Goal: Task Accomplishment & Management: Manage account settings

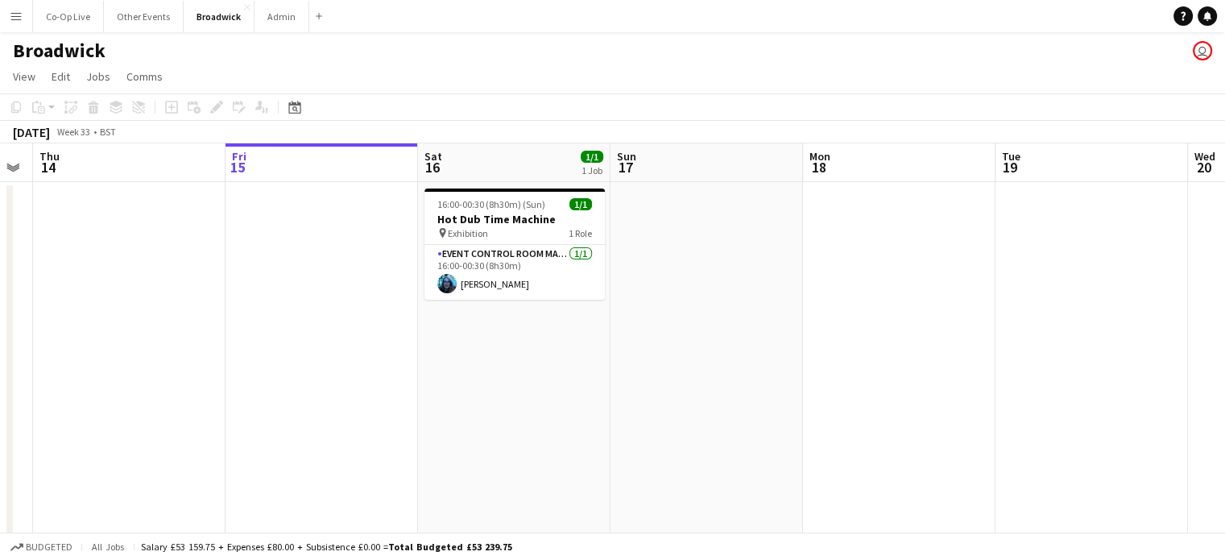
scroll to position [0, 351]
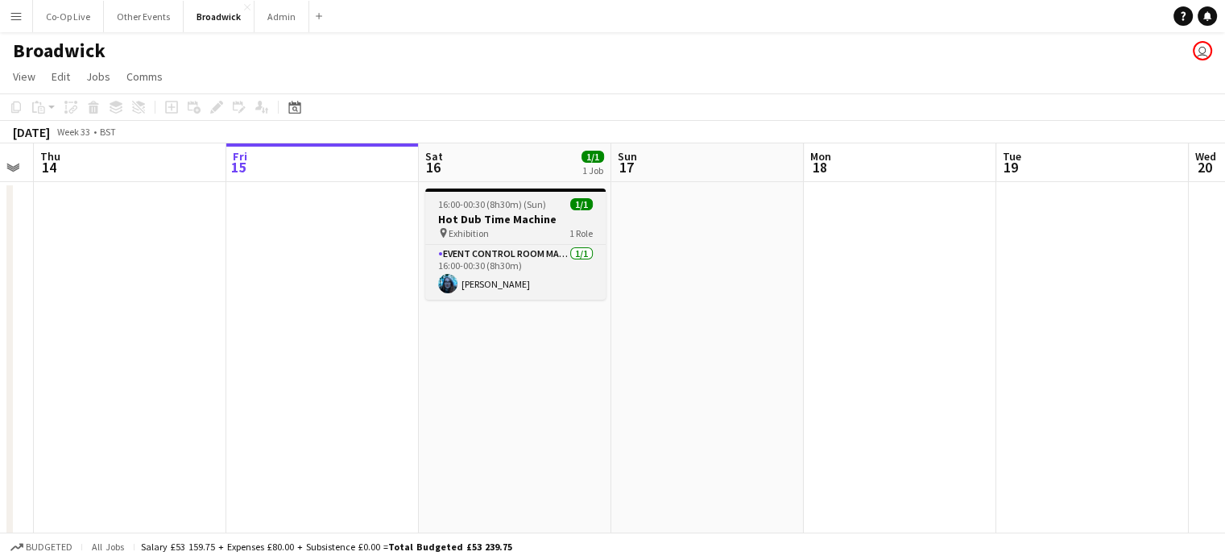
click at [454, 218] on h3 "Hot Dub Time Machine" at bounding box center [515, 219] width 180 height 14
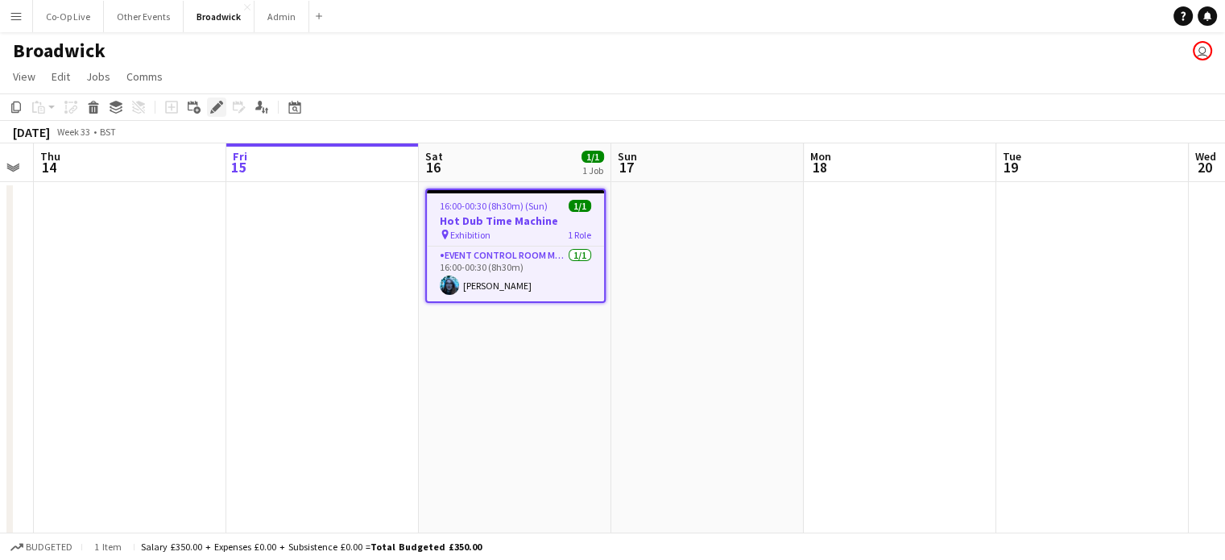
click at [219, 109] on icon "Edit" at bounding box center [216, 107] width 13 height 13
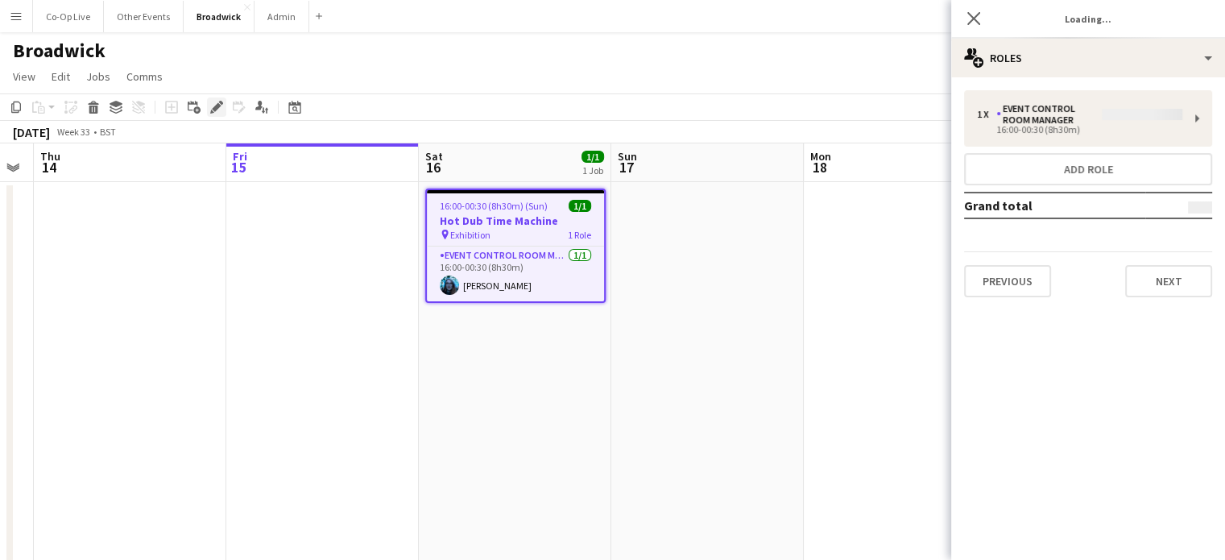
type input "**********"
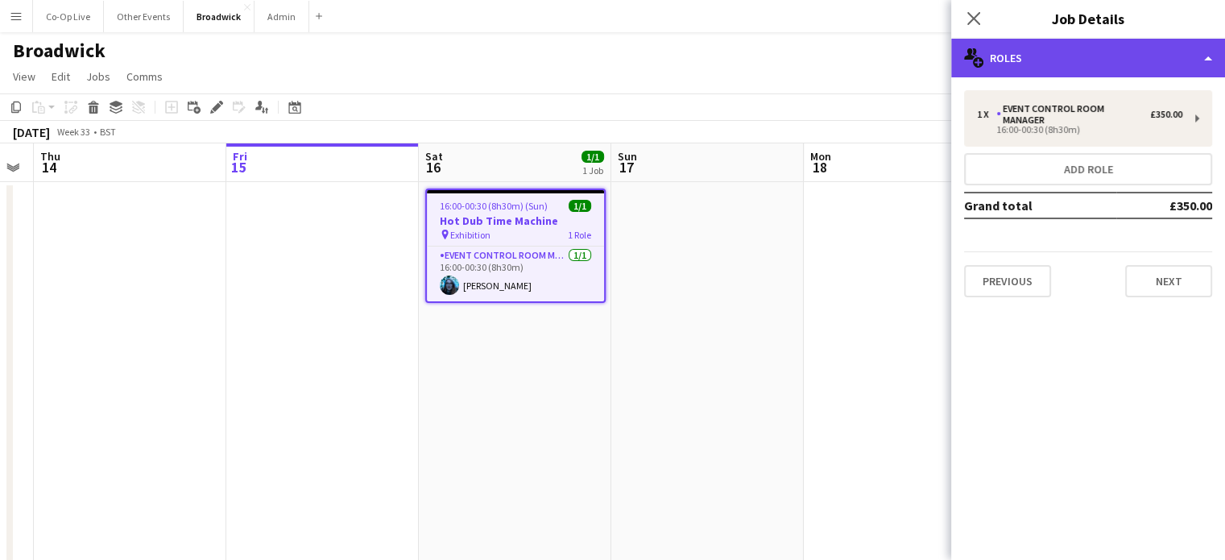
click at [1120, 62] on div "multiple-users-add Roles" at bounding box center [1088, 58] width 274 height 39
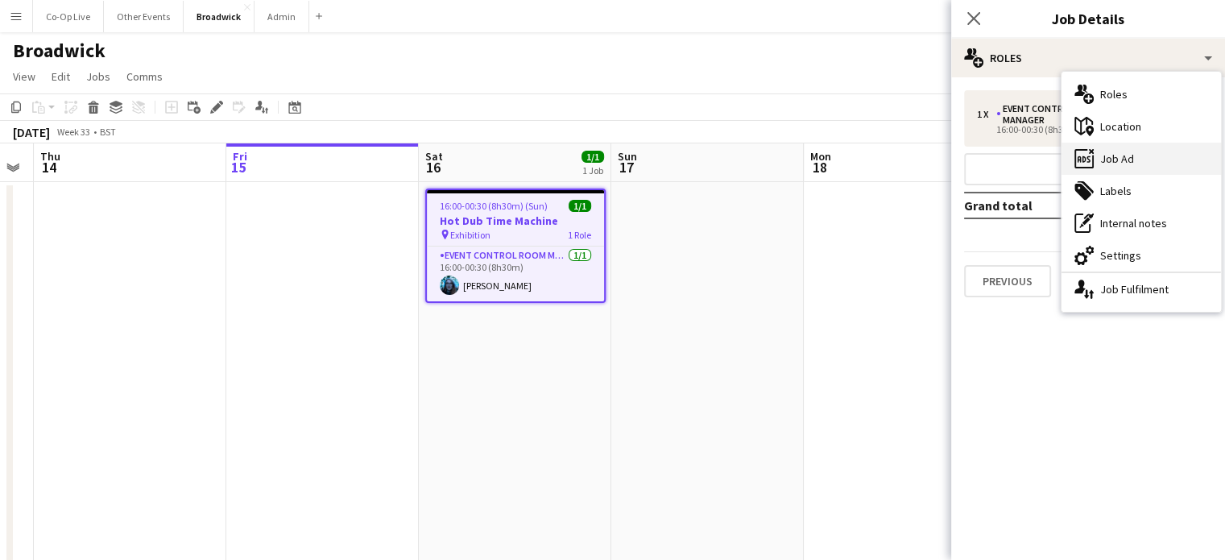
click at [1137, 164] on div "ads-window Job Ad" at bounding box center [1140, 159] width 159 height 32
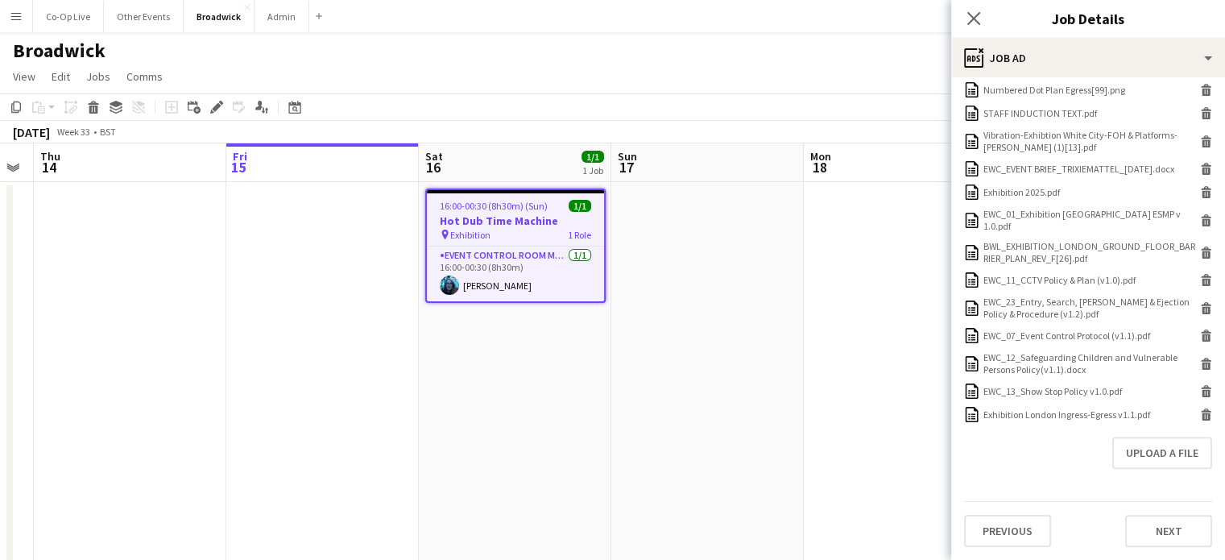
scroll to position [580, 0]
click at [1153, 452] on button "Upload a file" at bounding box center [1162, 454] width 100 height 32
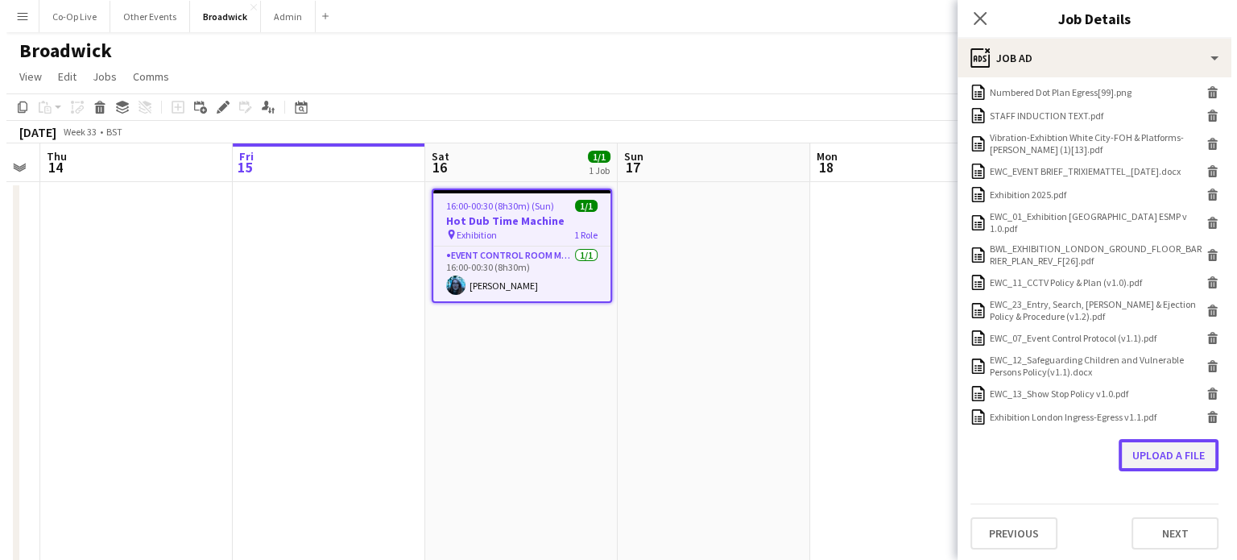
scroll to position [576, 0]
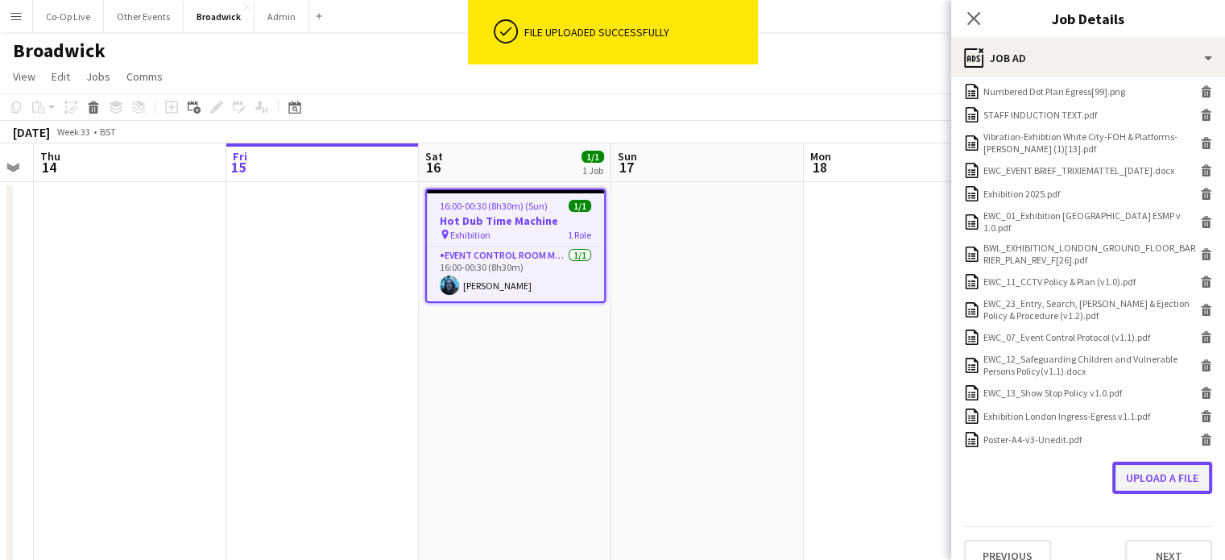
click at [1159, 484] on button "Upload a file" at bounding box center [1162, 477] width 100 height 32
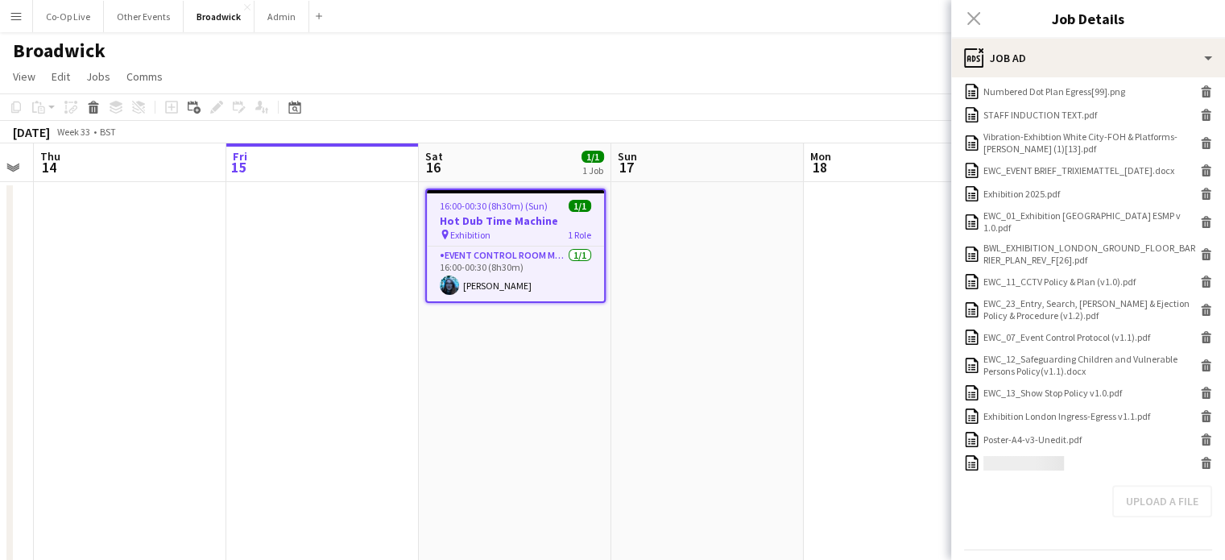
click at [1156, 505] on div "Upload a file" at bounding box center [1088, 501] width 248 height 32
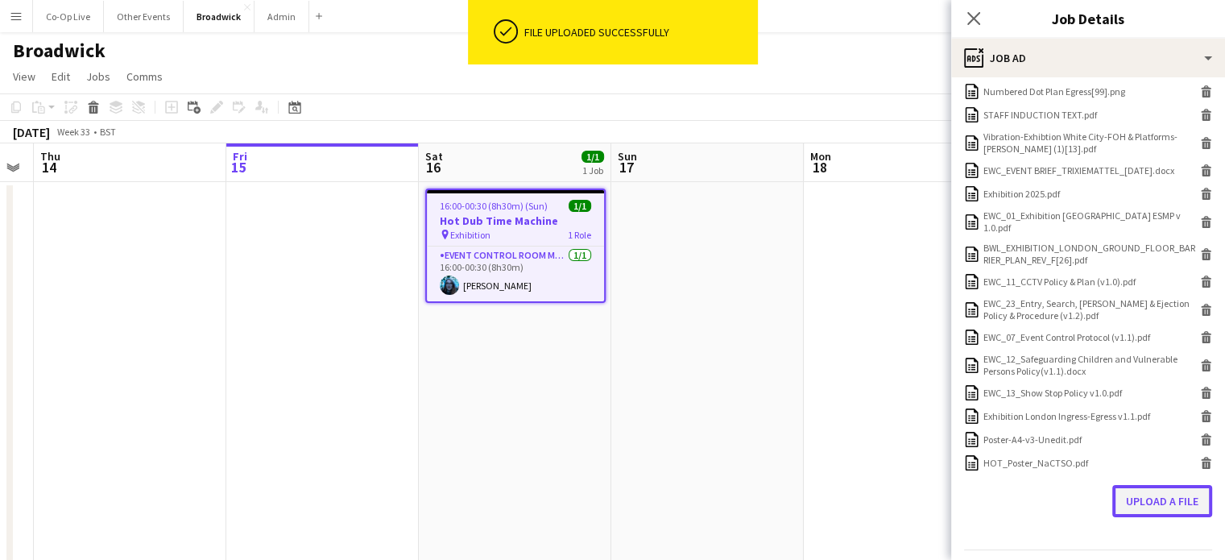
click at [1140, 508] on button "Upload a file" at bounding box center [1162, 501] width 100 height 32
click at [1146, 537] on button "Upload a file" at bounding box center [1162, 524] width 100 height 32
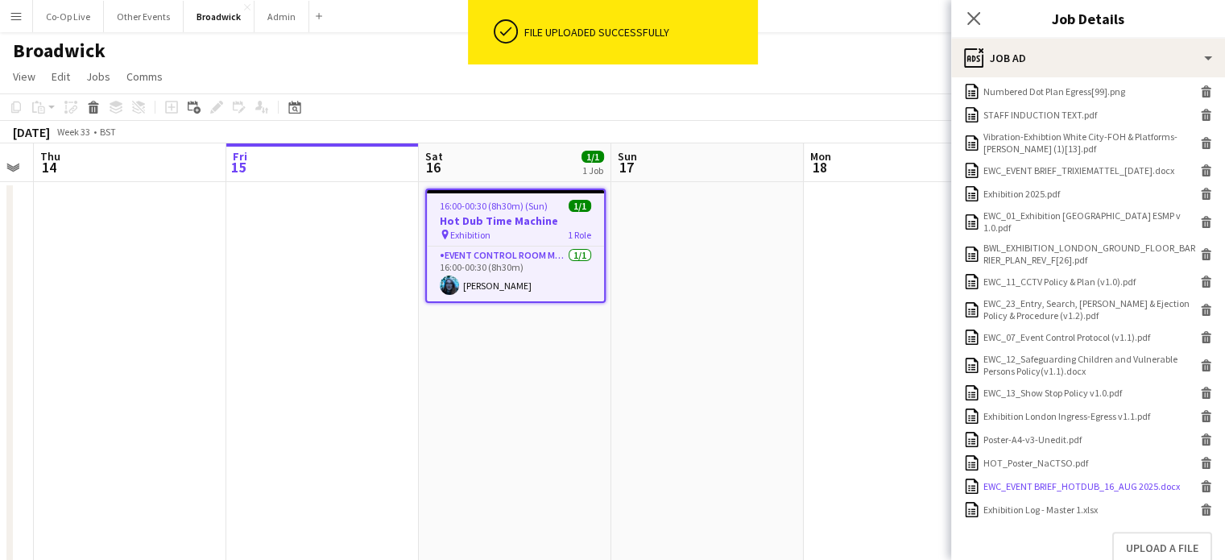
click at [1048, 486] on div "EWC_EVENT BRIEF_HOTDUB_16_AUG 2025.docx" at bounding box center [1081, 486] width 196 height 12
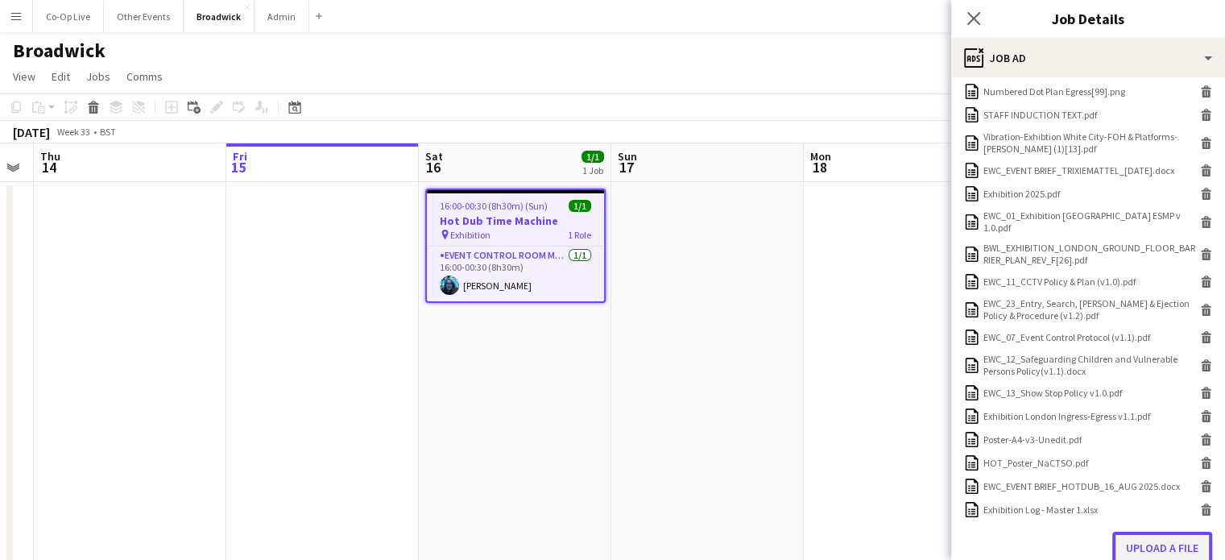
click at [1138, 545] on button "Upload a file" at bounding box center [1162, 547] width 100 height 32
click at [748, 56] on div "Broadwick user" at bounding box center [612, 47] width 1225 height 31
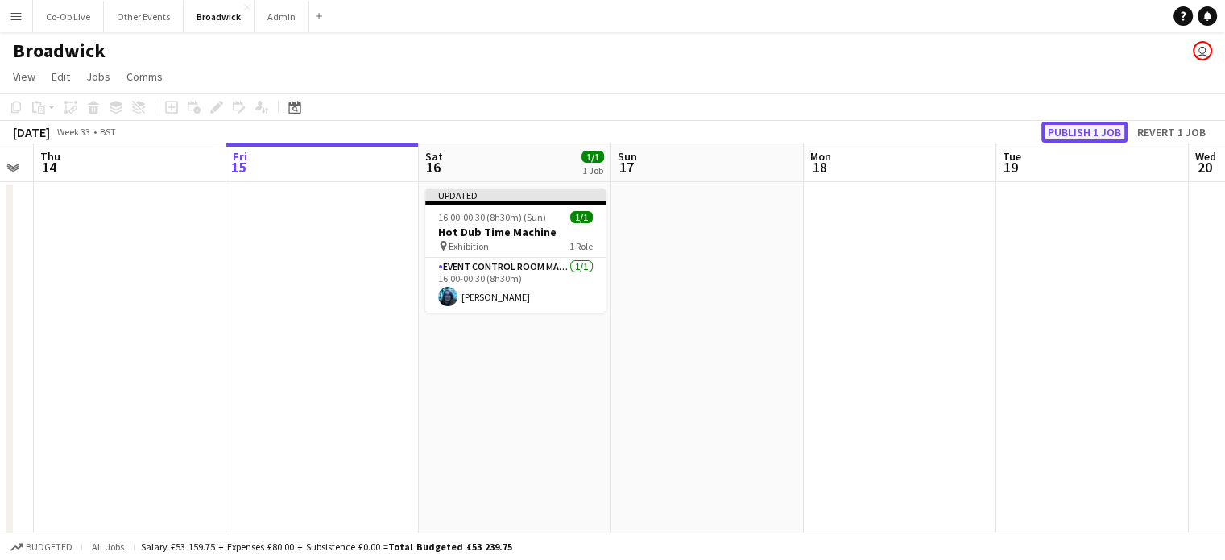
click at [1114, 135] on button "Publish 1 job" at bounding box center [1084, 132] width 86 height 21
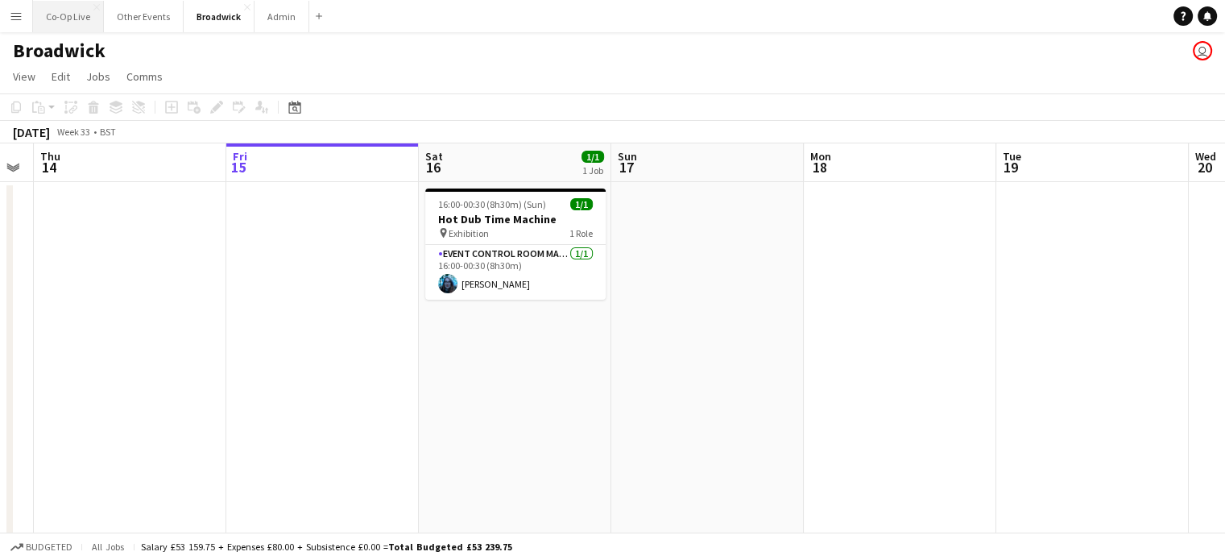
click at [68, 20] on button "Co-Op Live Close" at bounding box center [68, 16] width 71 height 31
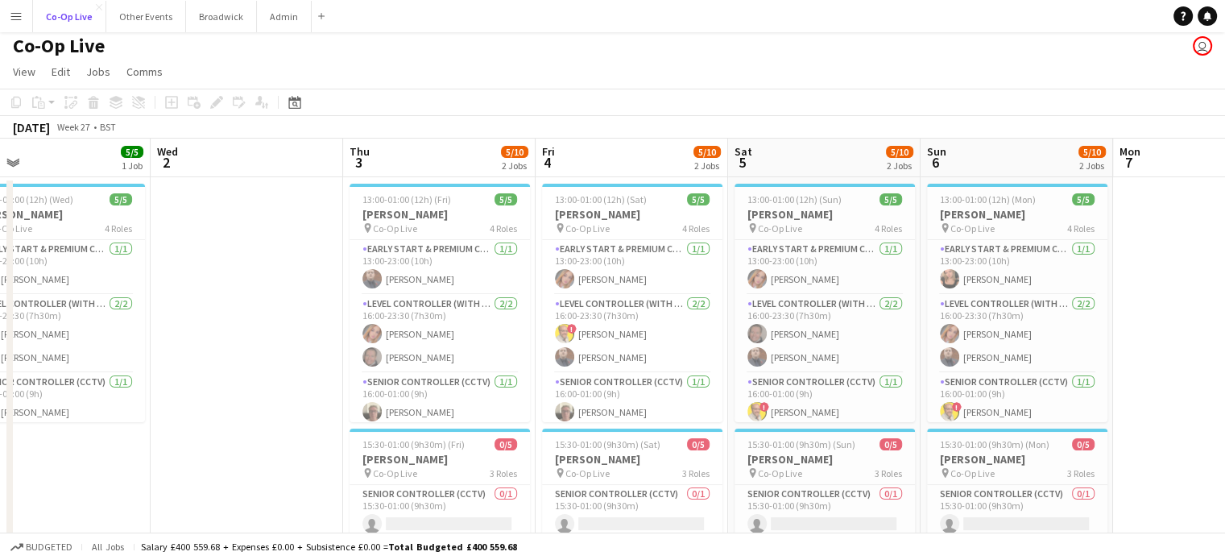
scroll to position [3, 0]
